Goal: Task Accomplishment & Management: Use online tool/utility

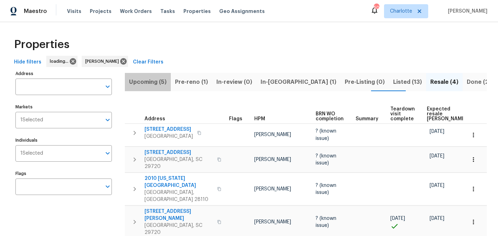
click at [146, 82] on span "Upcoming (5)" at bounding box center [148, 82] width 38 height 10
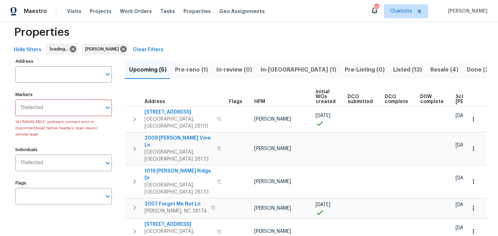
click at [192, 69] on span "Pre-reno (1)" at bounding box center [191, 70] width 33 height 10
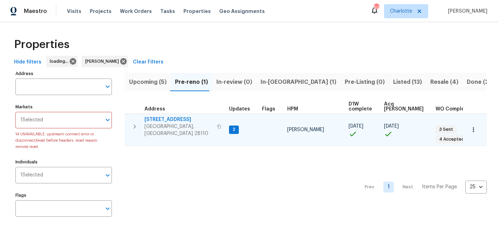
click at [168, 119] on span "[STREET_ADDRESS]" at bounding box center [179, 119] width 68 height 7
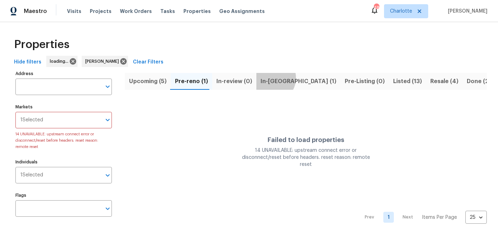
click at [268, 78] on span "In-reno (1)" at bounding box center [299, 81] width 76 height 10
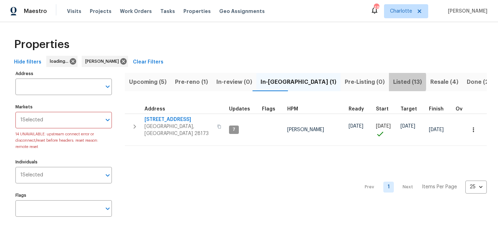
click at [393, 82] on span "Listed (13)" at bounding box center [407, 82] width 29 height 10
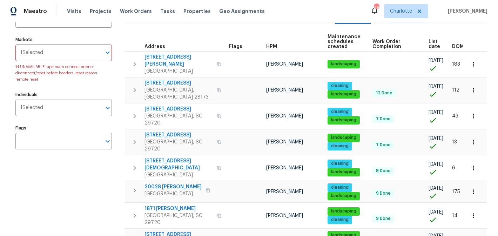
scroll to position [45, 0]
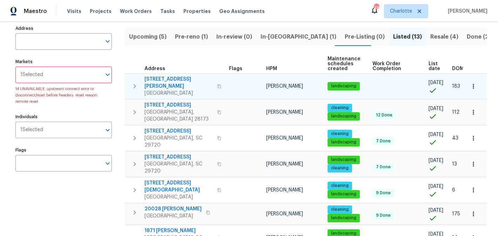
click at [170, 81] on span "5006 Brodie Ln" at bounding box center [179, 83] width 68 height 14
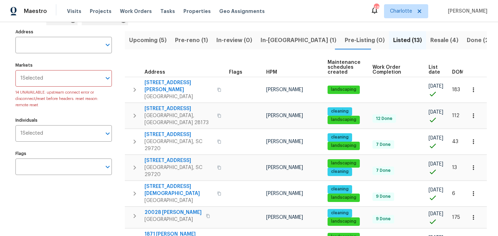
scroll to position [0, 0]
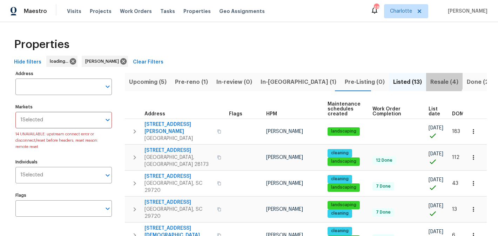
click at [430, 79] on span "Resale (4)" at bounding box center [444, 82] width 28 height 10
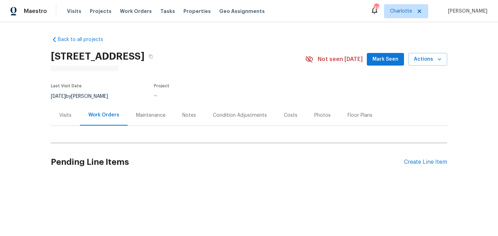
click at [379, 62] on span "Mark Seen" at bounding box center [386, 59] width 26 height 9
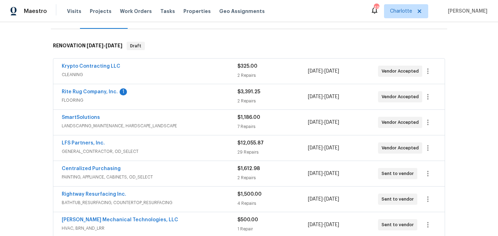
scroll to position [99, 0]
click at [82, 87] on div "Rite Rug Company, Inc. 1 FLOORING $3,391.25 2 Repairs 9/16/2025 - 9/26/2025 Ven…" at bounding box center [249, 95] width 392 height 25
click at [82, 92] on link "Rite Rug Company, Inc." at bounding box center [90, 91] width 56 height 5
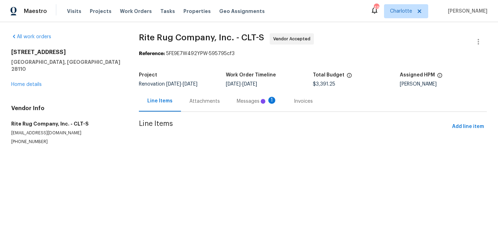
click at [239, 100] on div "Messages 1" at bounding box center [257, 101] width 40 height 7
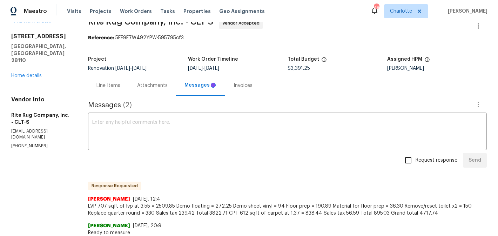
scroll to position [27, 0]
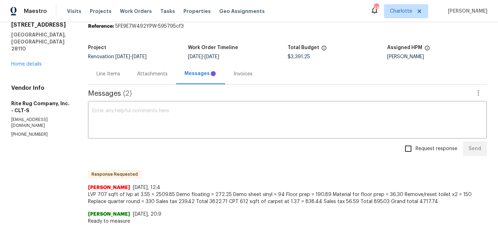
click at [107, 73] on div "Line Items" at bounding box center [108, 74] width 24 height 7
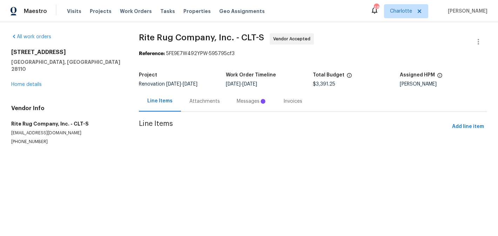
click at [209, 102] on div "Attachments" at bounding box center [204, 101] width 31 height 7
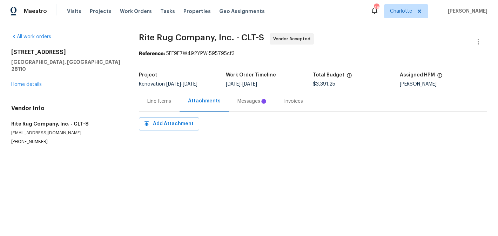
click at [156, 103] on div "Line Items" at bounding box center [159, 101] width 24 height 7
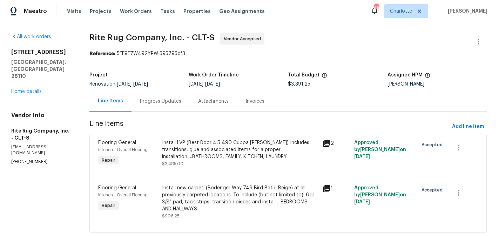
scroll to position [16, 0]
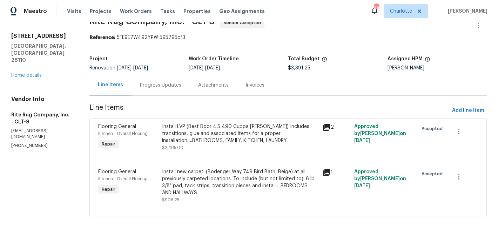
click at [238, 138] on div "Install LVP (Best Door 4.5 490 Cuppa Joe) Includes transitions, glue and associ…" at bounding box center [240, 133] width 156 height 21
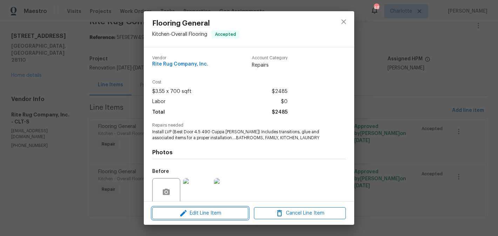
click at [220, 217] on span "Edit Line Item" at bounding box center [200, 213] width 92 height 9
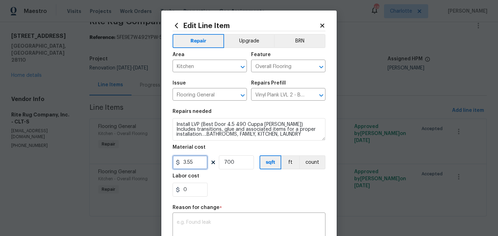
click at [200, 163] on input "3.55" at bounding box center [190, 162] width 35 height 14
type input "3822.71"
click at [240, 161] on input "700" at bounding box center [236, 162] width 35 height 14
type input "1"
click at [255, 179] on div "Labor cost" at bounding box center [249, 178] width 153 height 9
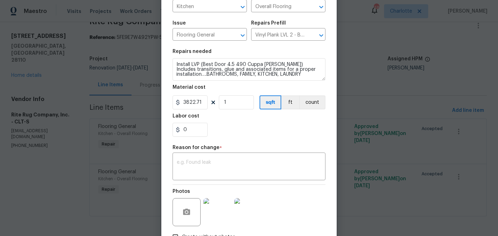
scroll to position [68, 0]
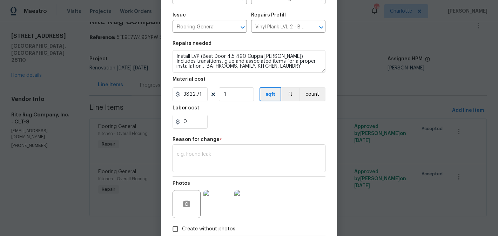
click at [231, 157] on textarea at bounding box center [249, 159] width 145 height 15
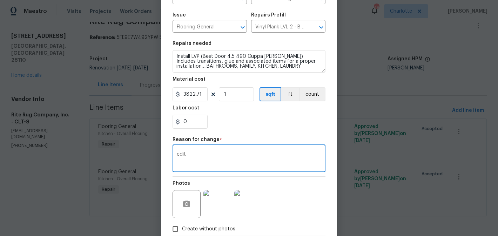
type textarea "edit"
click at [260, 117] on div "0" at bounding box center [249, 122] width 153 height 14
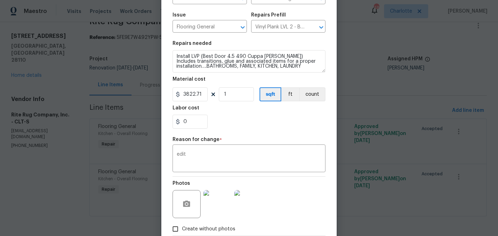
scroll to position [110, 0]
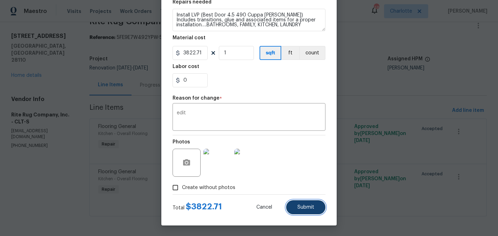
click at [307, 208] on span "Submit" at bounding box center [306, 207] width 17 height 5
type input "3.55"
type input "700"
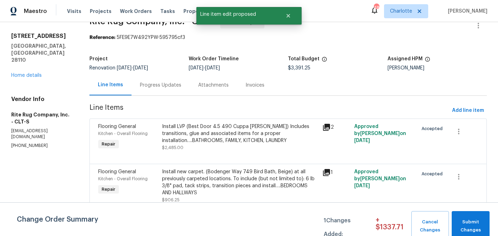
scroll to position [0, 0]
click at [266, 183] on div "Install new carpet. (Bodenger Way 749 Bird Bath, Beige) at all previously carpe…" at bounding box center [240, 182] width 156 height 28
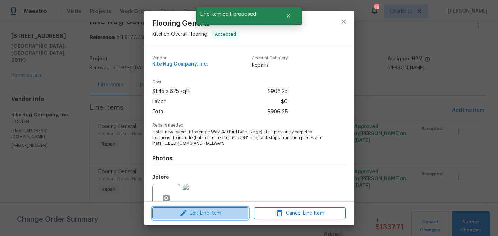
click at [229, 214] on span "Edit Line Item" at bounding box center [200, 213] width 92 height 9
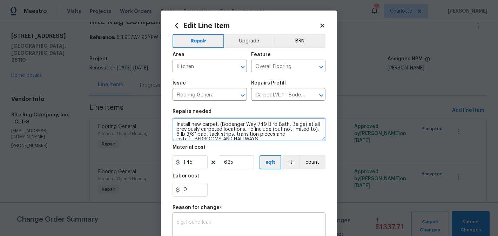
scroll to position [5, 0]
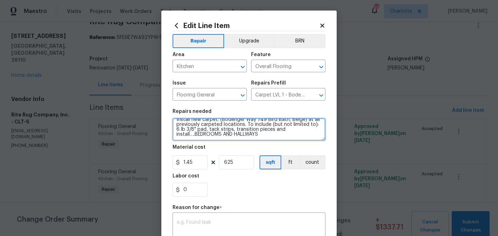
drag, startPoint x: 272, startPoint y: 139, endPoint x: 225, endPoint y: 136, distance: 47.1
click at [225, 136] on textarea "Install new carpet. (Bodenger Way 749 Bird Bath, Beige) at all previously carpe…" at bounding box center [249, 129] width 153 height 22
type textarea "Install new carpet. (Bodenger Way 749 Bird Bath, Beige) at all previously carpe…"
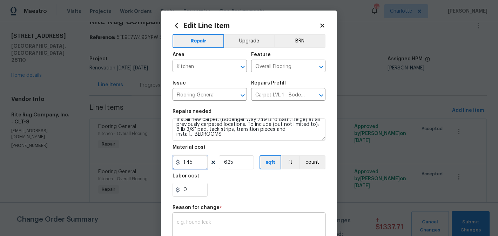
click at [196, 163] on input "1.45" at bounding box center [190, 162] width 35 height 14
type input "895.03"
click at [255, 167] on div "895.03 625 sqft ft count" at bounding box center [249, 162] width 153 height 14
click at [248, 164] on input "625" at bounding box center [236, 162] width 35 height 14
type input "1"
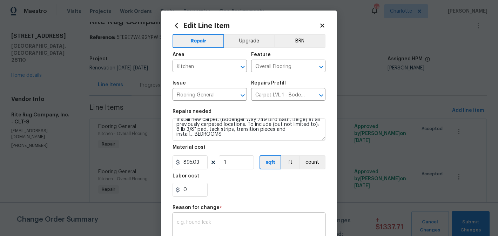
click at [255, 189] on div "0" at bounding box center [249, 190] width 153 height 14
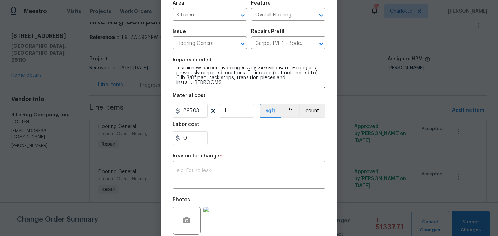
scroll to position [61, 0]
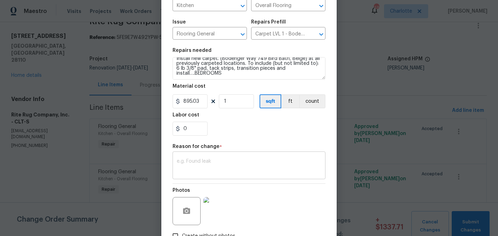
click at [241, 174] on textarea at bounding box center [249, 166] width 145 height 15
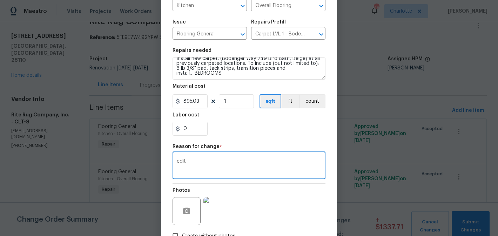
type textarea "edit"
click at [245, 138] on section "Repairs needed Install new carpet. (Bodenger Way 749 Bird Bath, Beige) at all p…" at bounding box center [249, 92] width 153 height 96
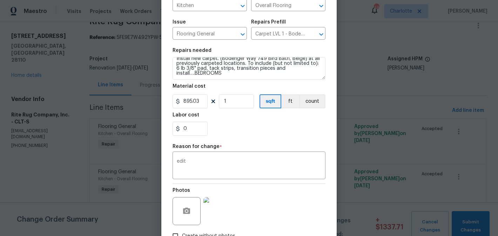
scroll to position [110, 0]
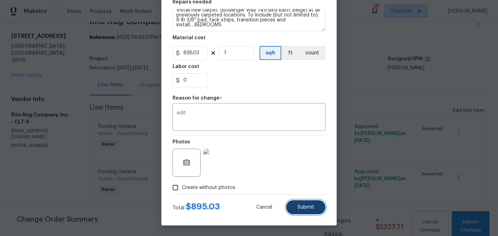
click at [314, 213] on button "Submit" at bounding box center [305, 207] width 39 height 14
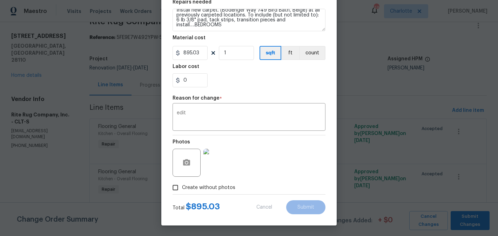
type textarea "Install new carpet. (Bodenger Way 749 Bird Bath, Beige) at all previously carpe…"
type input "1.45"
type input "625"
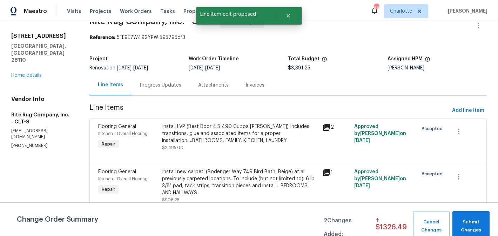
scroll to position [0, 0]
click at [472, 224] on span "Submit Changes" at bounding box center [471, 226] width 30 height 16
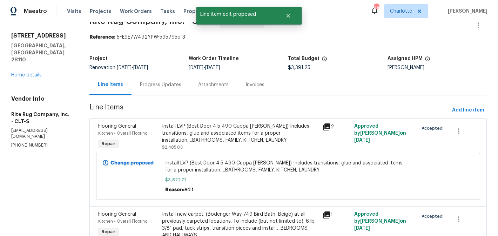
click at [159, 83] on div "Progress Updates" at bounding box center [160, 84] width 41 height 7
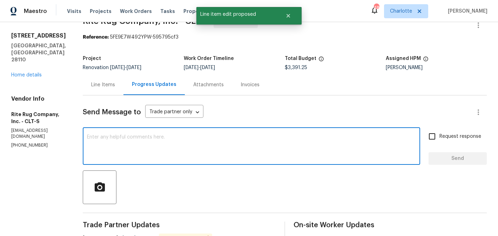
click at [219, 156] on textarea at bounding box center [251, 147] width 329 height 25
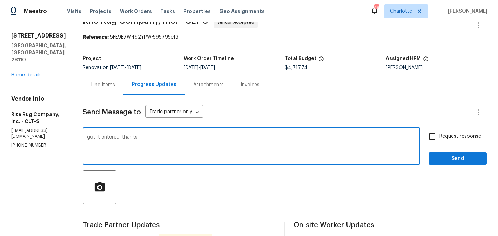
type textarea "got it entered. thanks"
click at [466, 138] on span "Request response" at bounding box center [461, 136] width 42 height 7
click at [440, 138] on input "Request response" at bounding box center [432, 136] width 15 height 15
checkbox input "true"
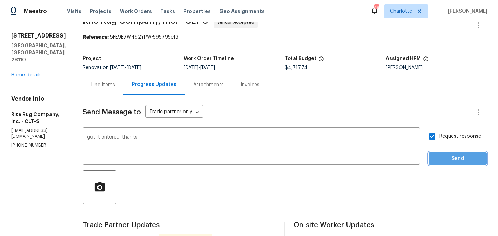
click at [458, 155] on span "Send" at bounding box center [457, 158] width 47 height 9
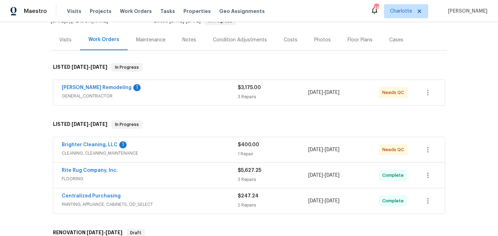
scroll to position [77, 0]
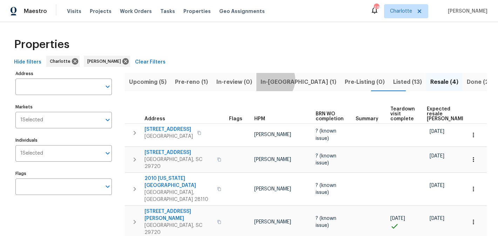
click at [268, 80] on span "In-reno (1)" at bounding box center [299, 82] width 76 height 10
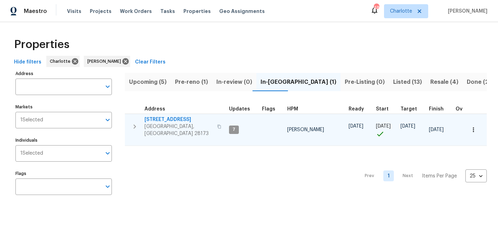
click at [159, 120] on span "431 Ranelagh Dr" at bounding box center [179, 119] width 68 height 7
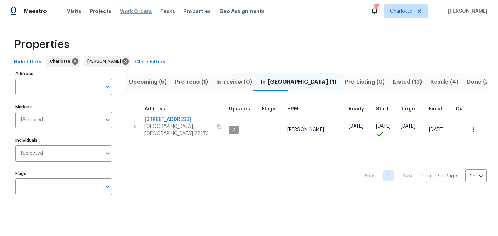
click at [133, 13] on span "Work Orders" at bounding box center [136, 11] width 32 height 7
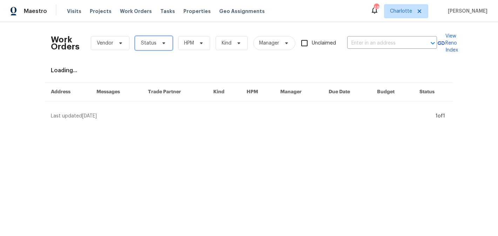
click at [161, 45] on icon at bounding box center [164, 43] width 6 height 6
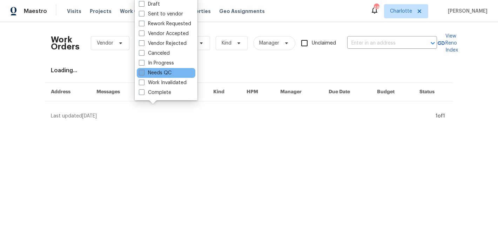
click at [161, 71] on label "Needs QC" at bounding box center [155, 72] width 33 height 7
click at [143, 71] on input "Needs QC" at bounding box center [141, 71] width 5 height 5
checkbox input "true"
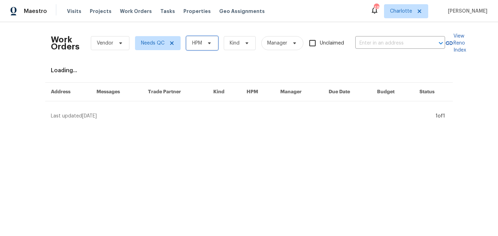
click at [204, 40] on span "HPM" at bounding box center [202, 43] width 32 height 14
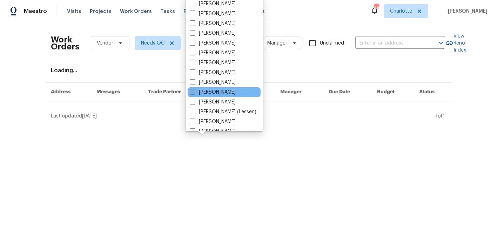
scroll to position [87, 0]
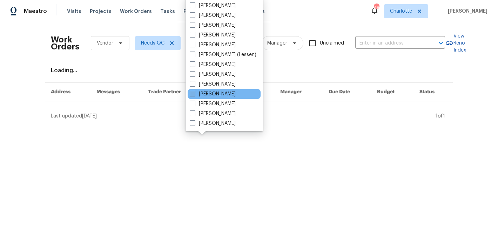
click at [218, 92] on label "[PERSON_NAME]" at bounding box center [213, 94] width 46 height 7
click at [194, 92] on input "[PERSON_NAME]" at bounding box center [192, 93] width 5 height 5
checkbox input "true"
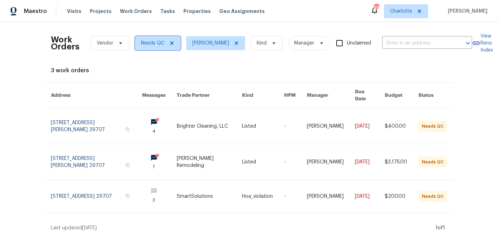
click at [171, 45] on icon at bounding box center [172, 43] width 6 height 6
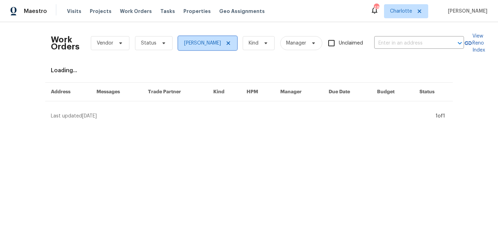
click at [230, 44] on icon at bounding box center [229, 43] width 4 height 4
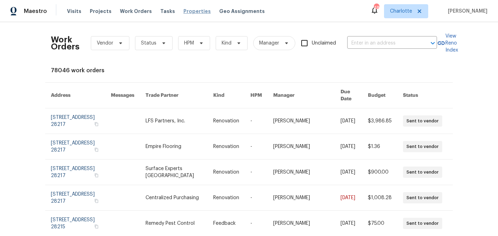
click at [185, 12] on span "Properties" at bounding box center [196, 11] width 27 height 7
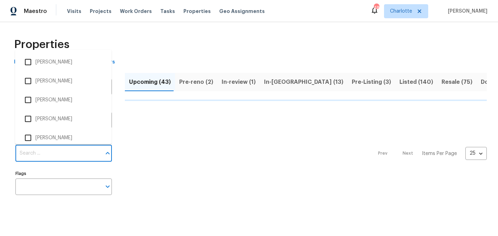
click at [57, 159] on input "Individuals" at bounding box center [58, 153] width 86 height 16
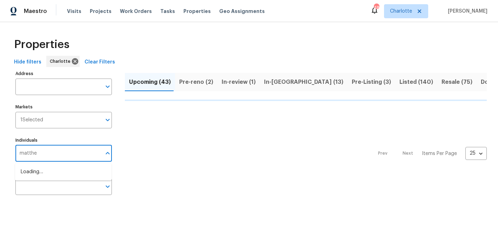
type input "matthew"
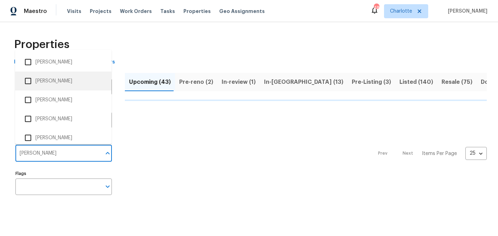
click at [70, 88] on li "[PERSON_NAME]" at bounding box center [63, 81] width 85 height 15
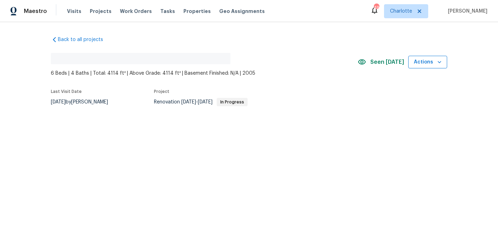
click at [432, 58] on span "Actions" at bounding box center [428, 62] width 28 height 9
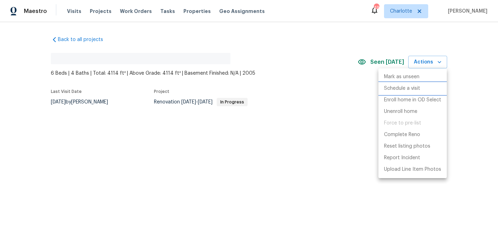
click at [403, 87] on p "Schedule a visit" at bounding box center [402, 88] width 36 height 7
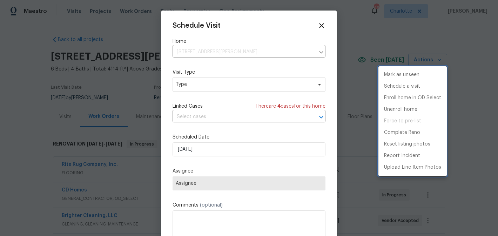
click at [238, 83] on div at bounding box center [249, 118] width 498 height 236
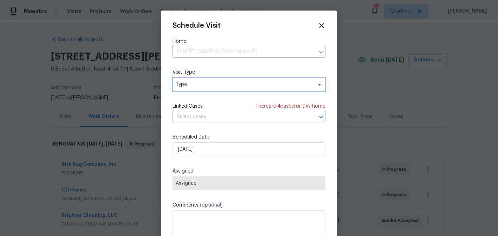
click at [242, 84] on span "Type" at bounding box center [244, 84] width 136 height 7
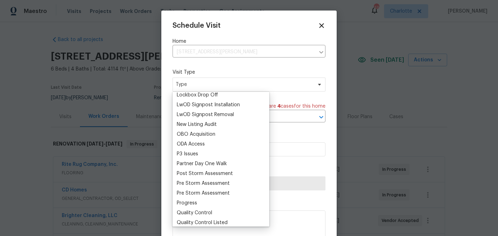
scroll to position [368, 0]
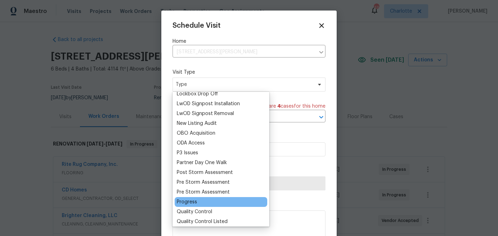
click at [189, 204] on div "Progress" at bounding box center [187, 202] width 20 height 7
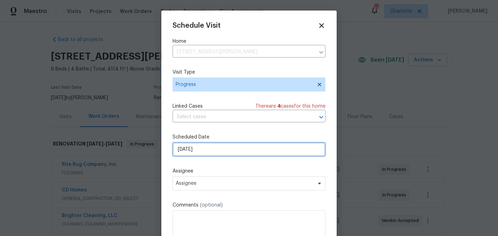
click at [222, 153] on input "[DATE]" at bounding box center [249, 149] width 153 height 14
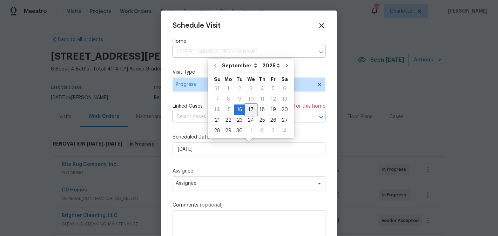
click at [247, 111] on div "17" at bounding box center [251, 110] width 12 height 10
type input "[DATE]"
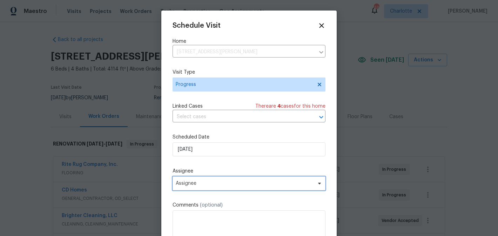
click at [229, 183] on span "Assignee" at bounding box center [245, 184] width 138 height 6
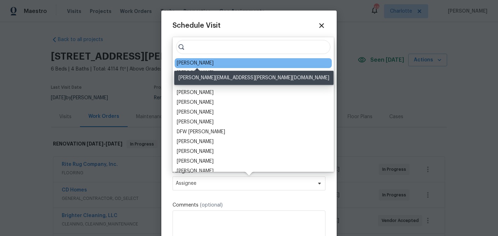
click at [206, 62] on div "[PERSON_NAME]" at bounding box center [195, 63] width 37 height 7
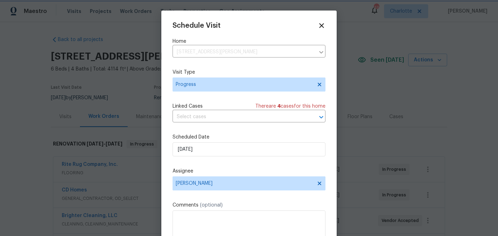
scroll to position [13, 0]
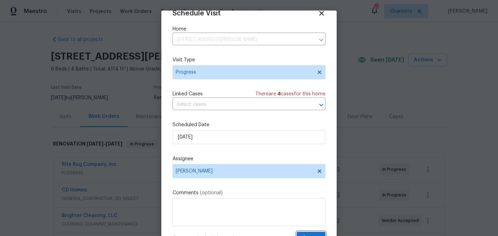
click at [307, 232] on button "Create" at bounding box center [311, 238] width 29 height 13
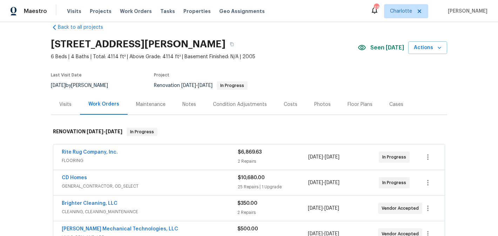
scroll to position [2, 0]
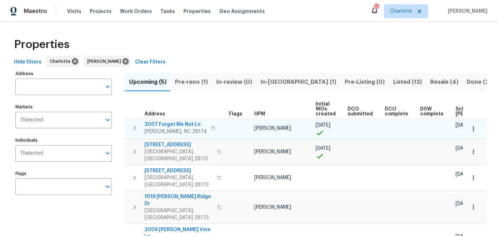
scroll to position [12, 0]
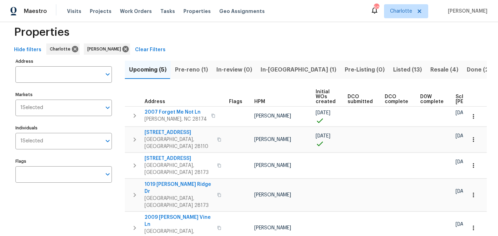
click at [199, 69] on span "Pre-reno (1)" at bounding box center [191, 70] width 33 height 10
